Goal: Navigation & Orientation: Find specific page/section

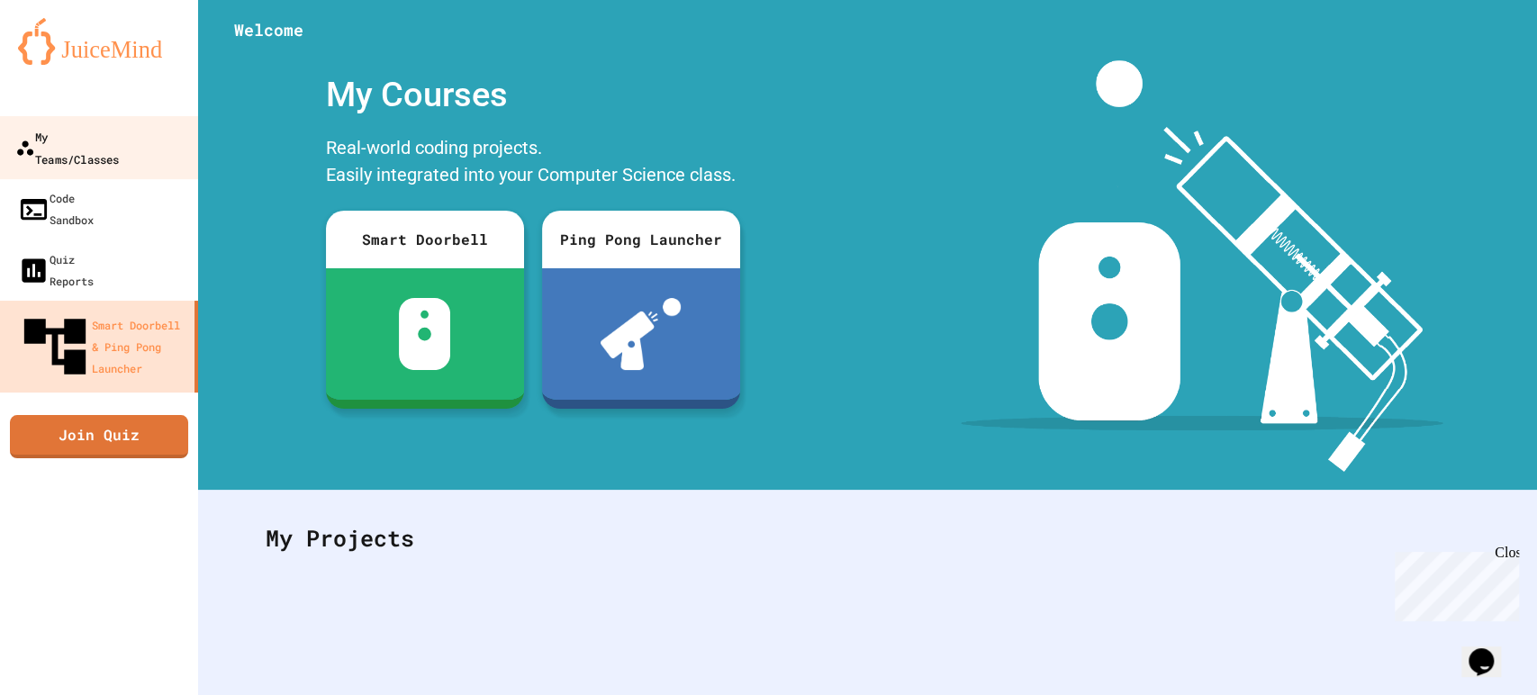
click at [40, 143] on div "My Teams/Classes" at bounding box center [67, 147] width 104 height 44
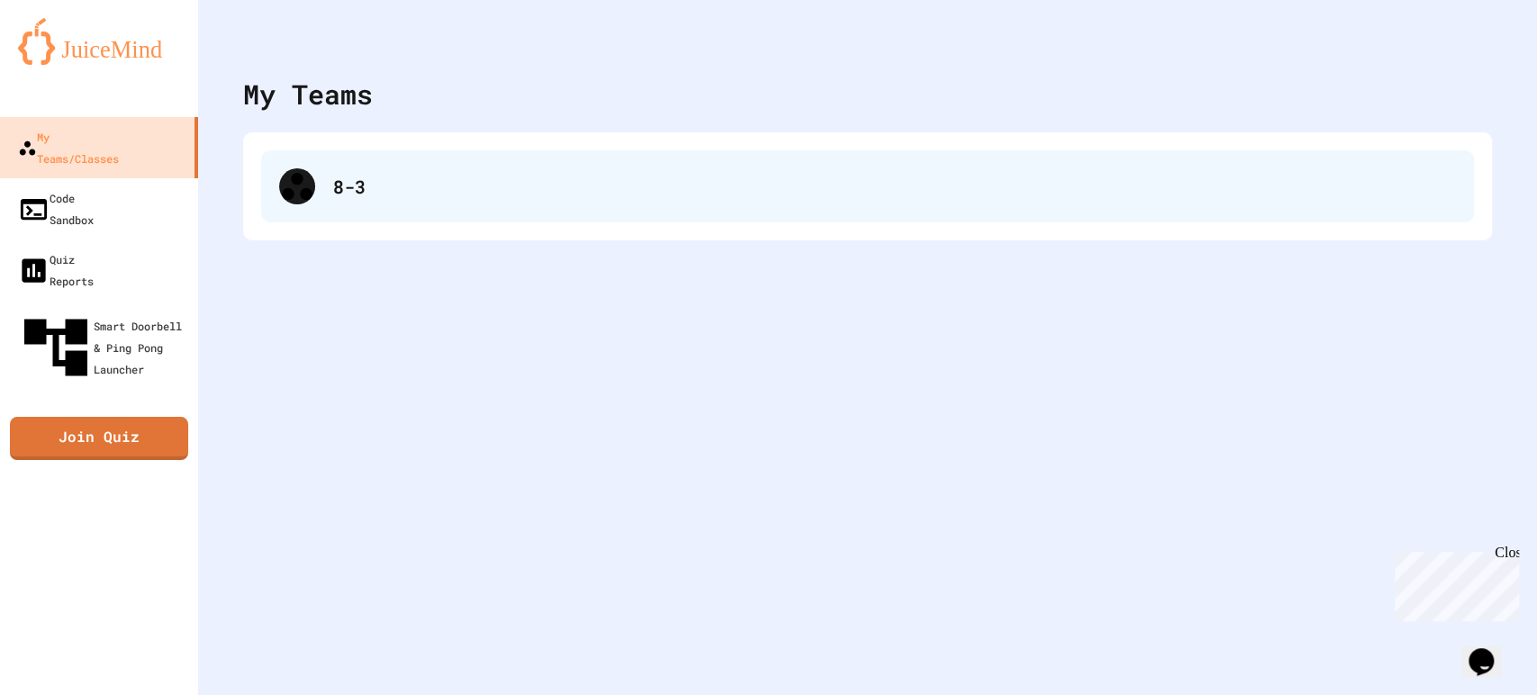
click at [375, 188] on div "8-3" at bounding box center [894, 186] width 1123 height 27
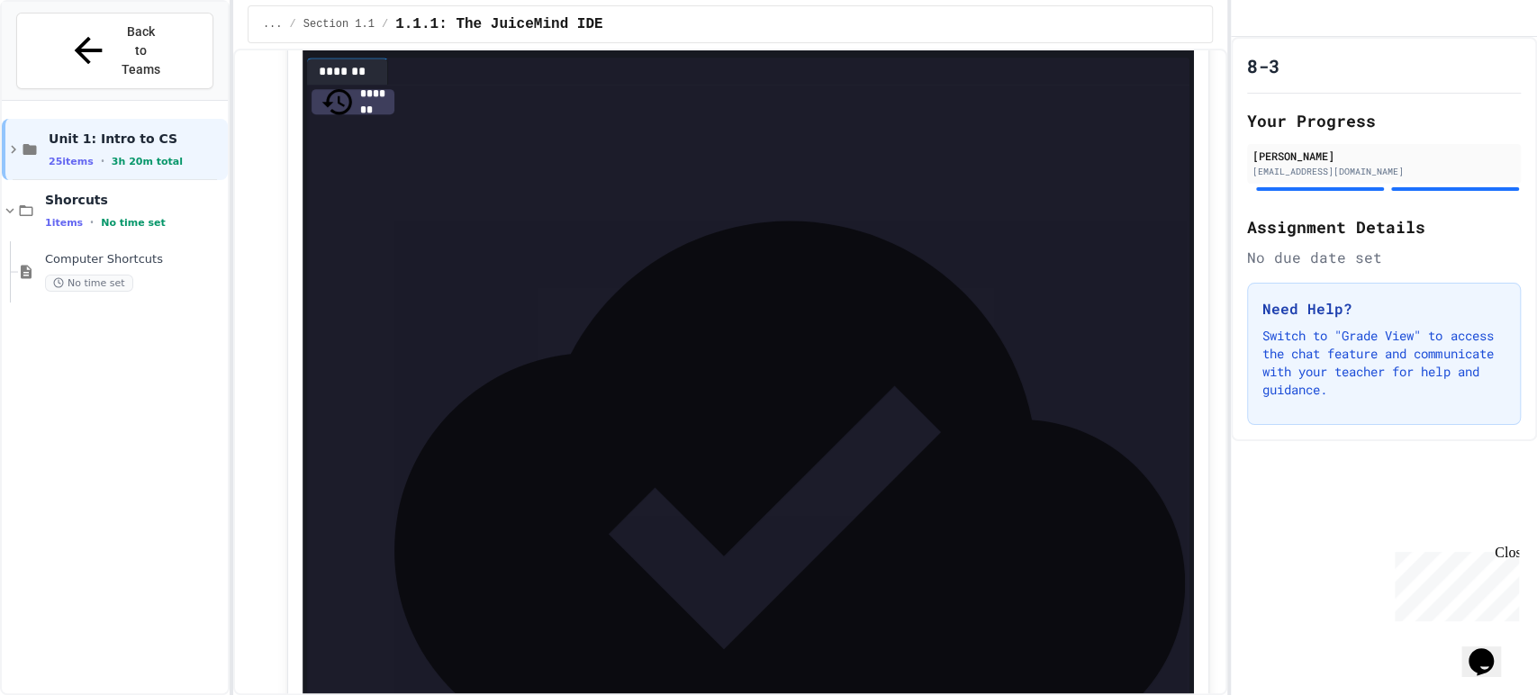
scroll to position [665, 0]
click at [151, 192] on div "Shorcuts 1 items • No time set" at bounding box center [134, 211] width 179 height 38
click at [122, 252] on div "Computer Shortcuts No time set" at bounding box center [134, 272] width 179 height 40
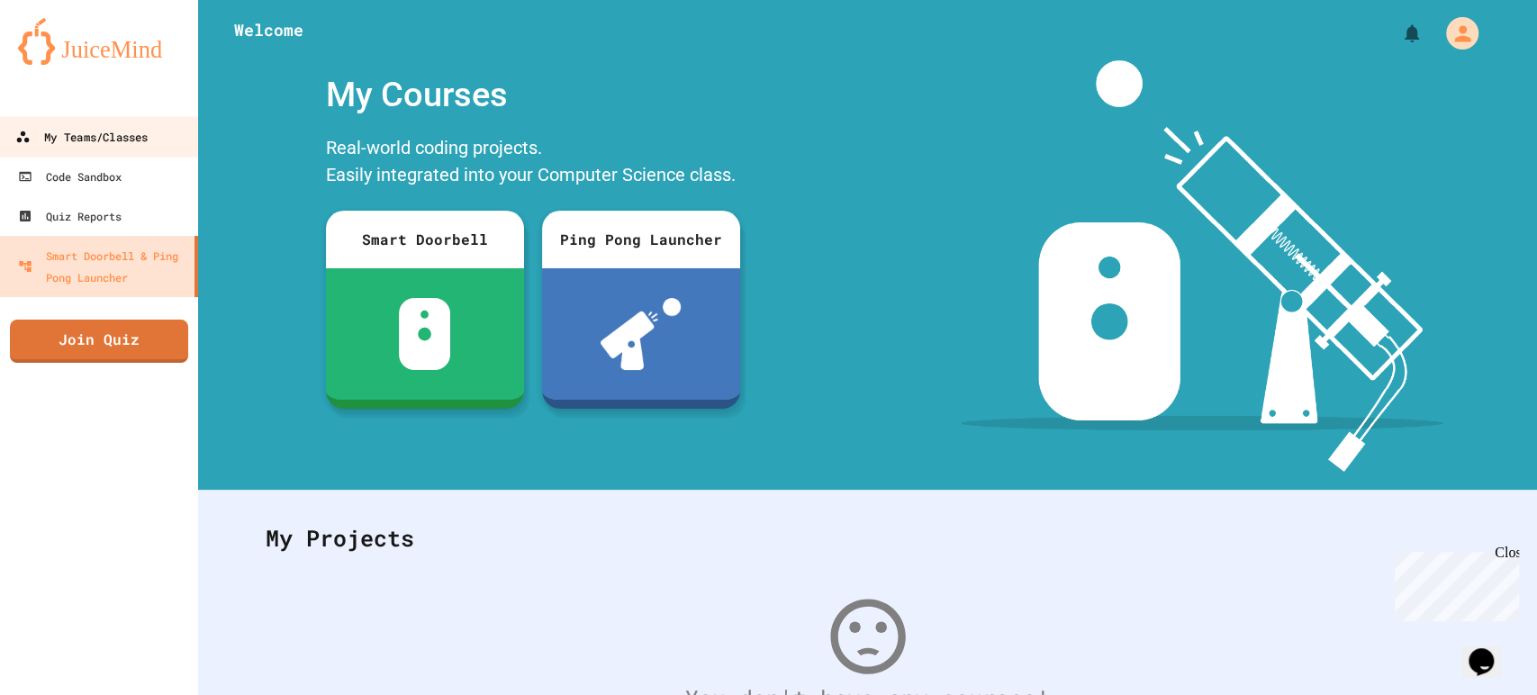
click at [115, 133] on div "My Teams/Classes" at bounding box center [81, 137] width 132 height 23
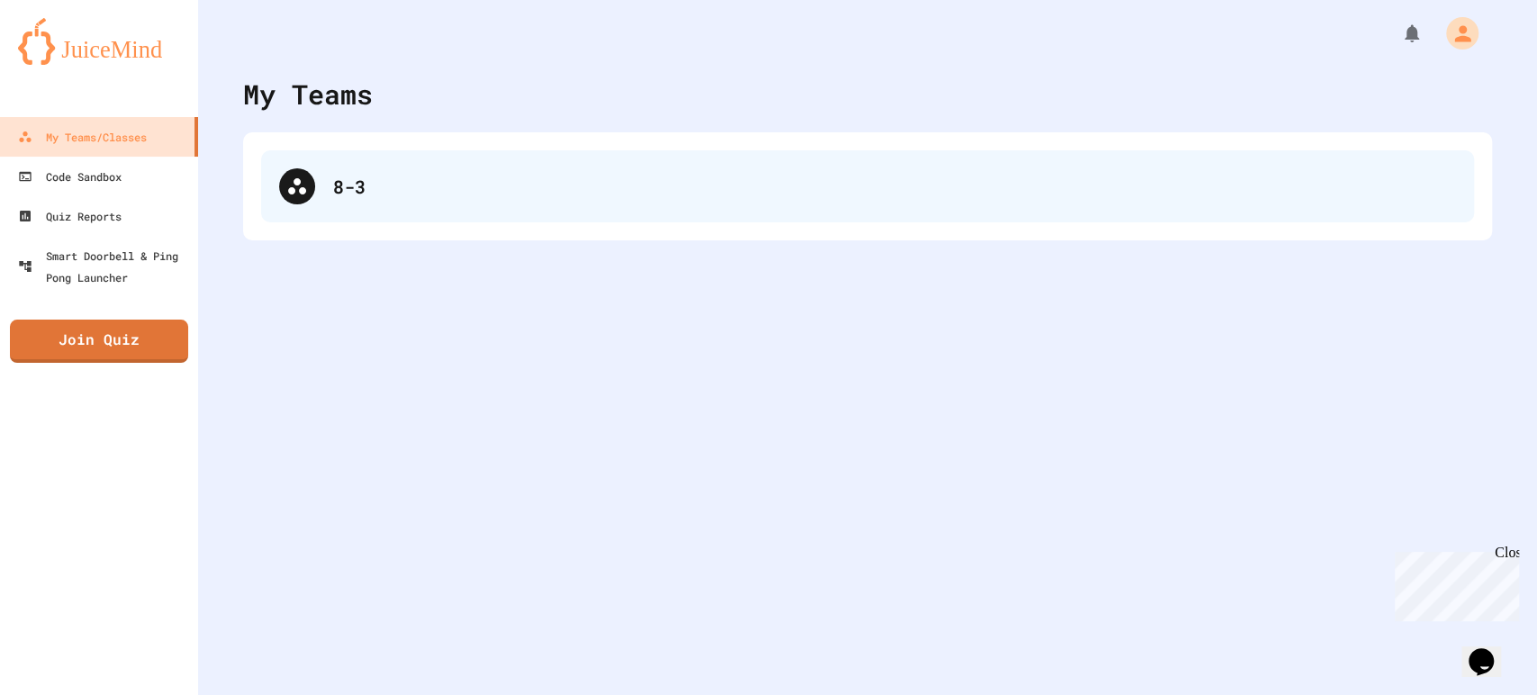
click at [347, 175] on div "8-3" at bounding box center [894, 186] width 1123 height 27
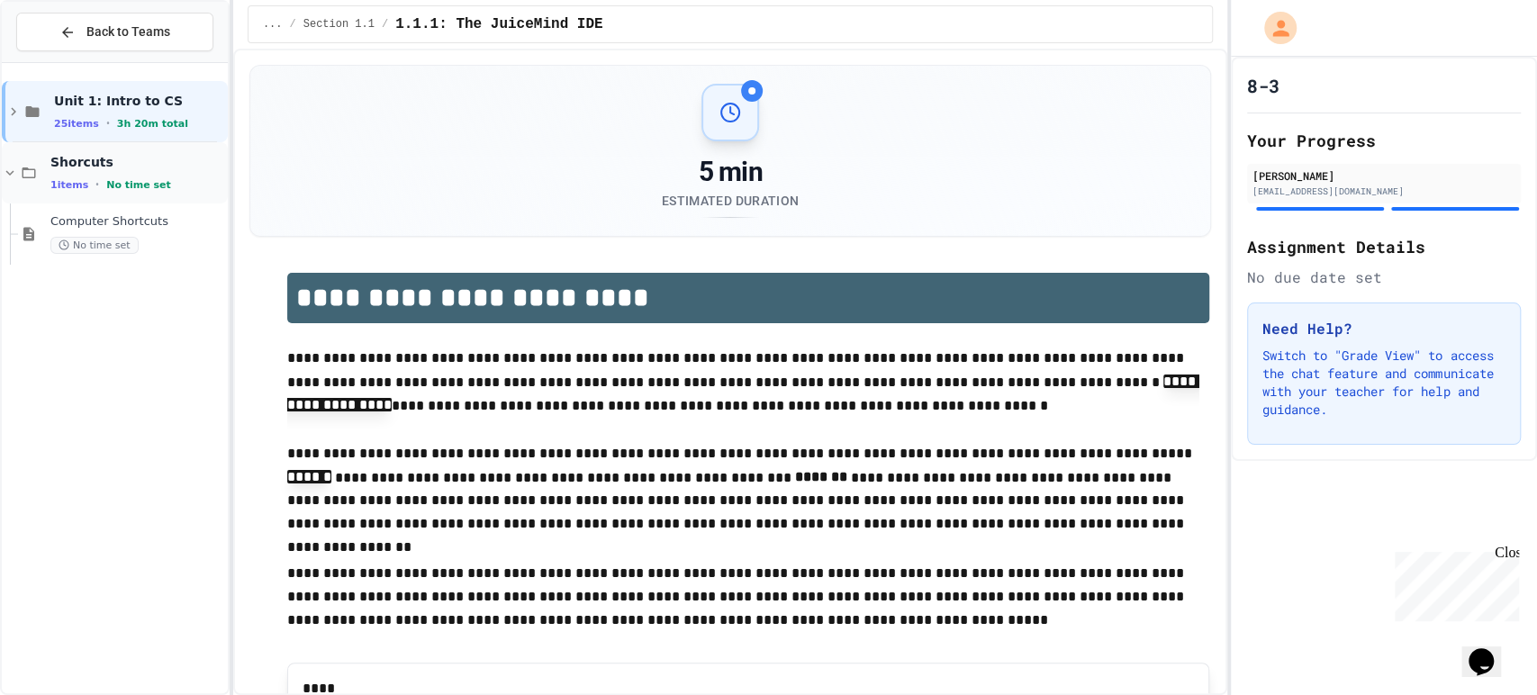
click at [150, 162] on span "Shorcuts" at bounding box center [137, 162] width 174 height 16
click at [122, 162] on span "Shorcuts" at bounding box center [137, 162] width 174 height 16
click at [122, 234] on div "Computer Shortcuts No time set" at bounding box center [137, 234] width 174 height 40
